Goal: Navigation & Orientation: Find specific page/section

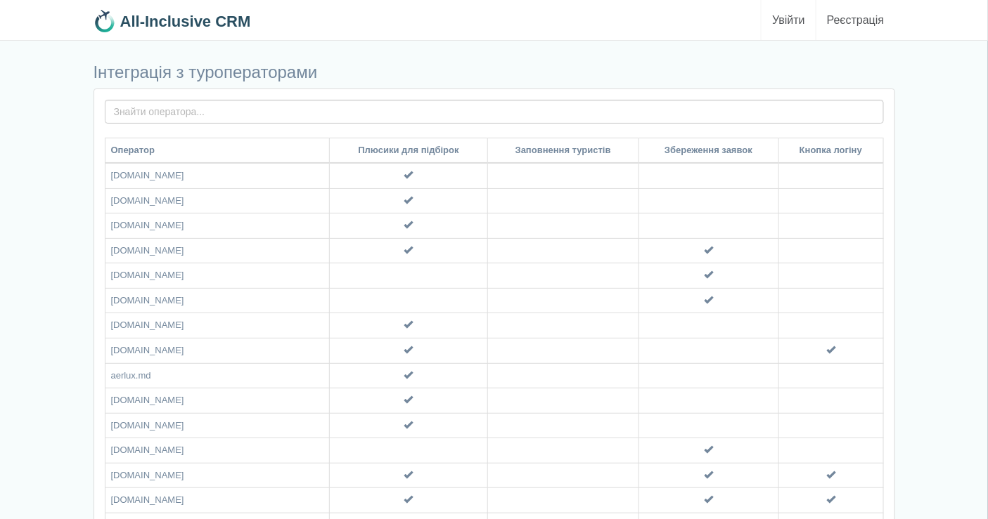
click at [787, 16] on link "Увійти" at bounding box center [788, 20] width 54 height 40
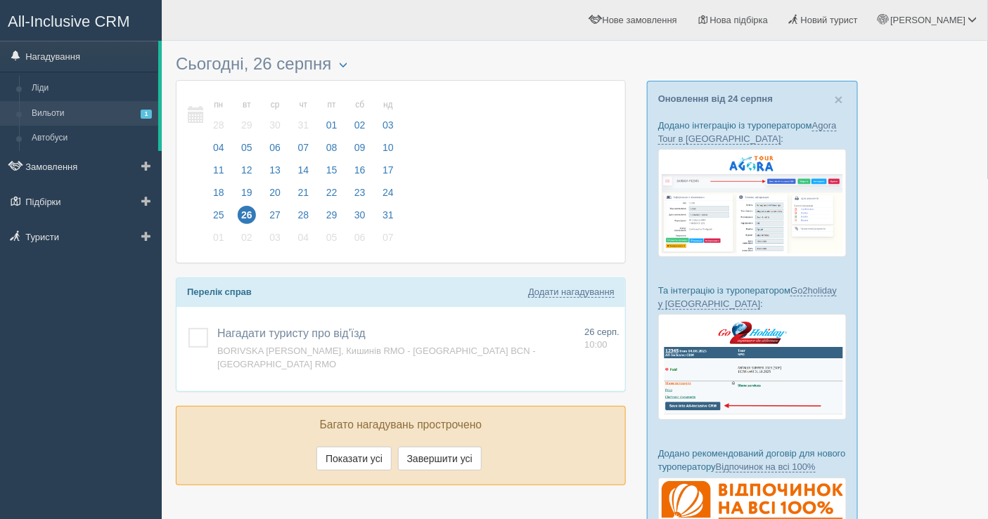
click at [63, 110] on link "Вильоти 1" at bounding box center [91, 113] width 133 height 25
